Goal: Obtain resource: Download file/media

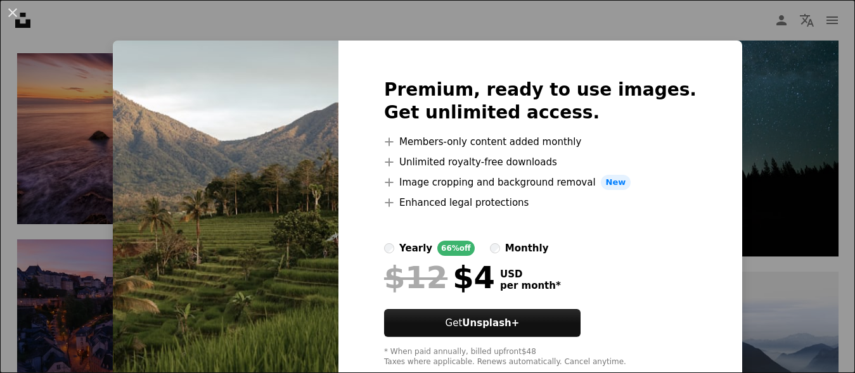
scroll to position [34, 0]
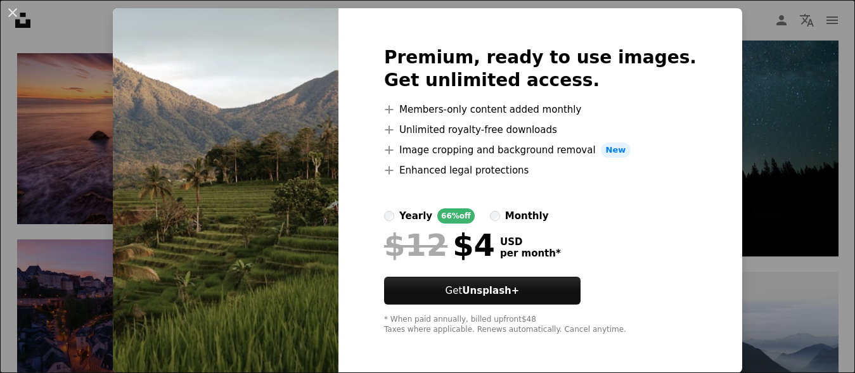
click at [777, 151] on div "An X shape Premium, ready to use images. Get unlimited access. A plus sign Memb…" at bounding box center [427, 186] width 855 height 373
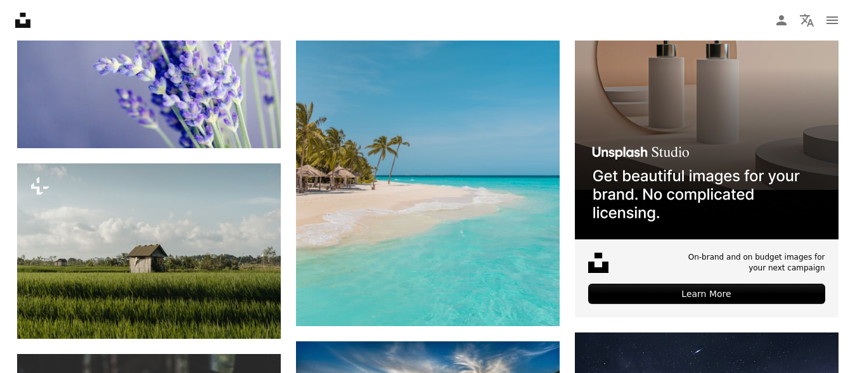
scroll to position [4638, 0]
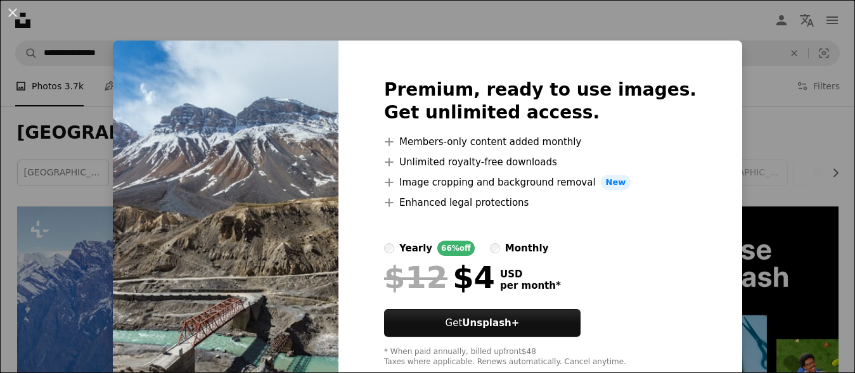
scroll to position [129, 0]
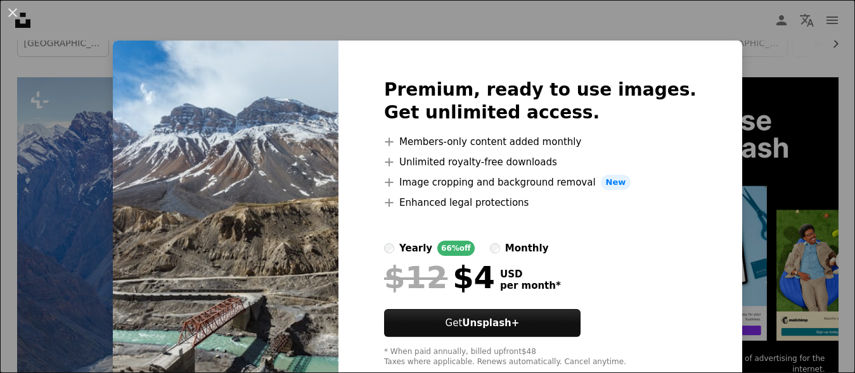
click at [328, 206] on img at bounding box center [226, 223] width 226 height 365
click at [338, 253] on img at bounding box center [226, 223] width 226 height 365
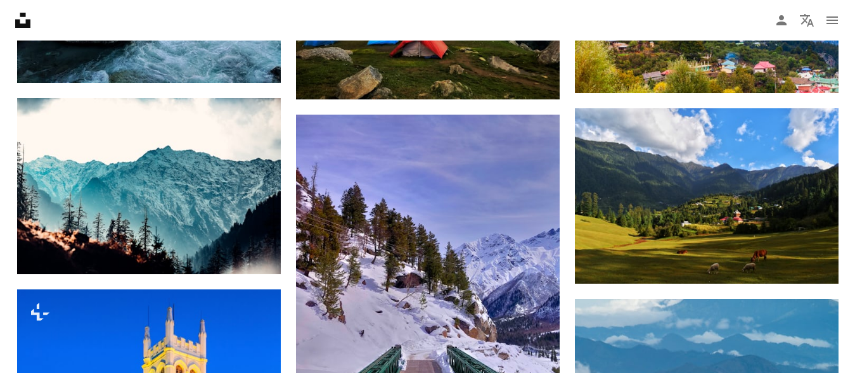
scroll to position [1597, 0]
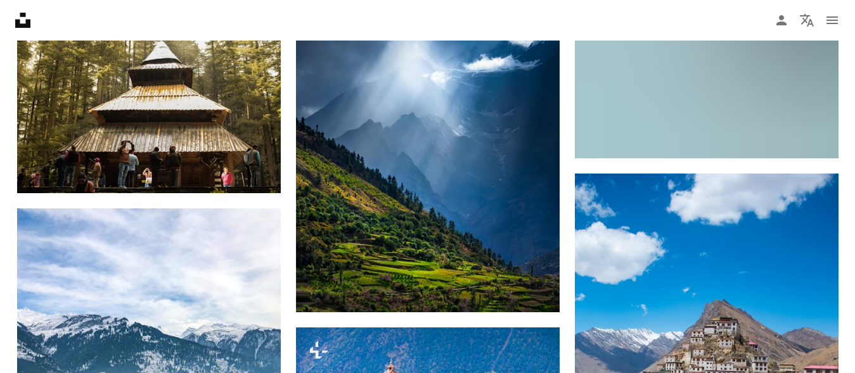
scroll to position [2473, 0]
